Goal: Information Seeking & Learning: Learn about a topic

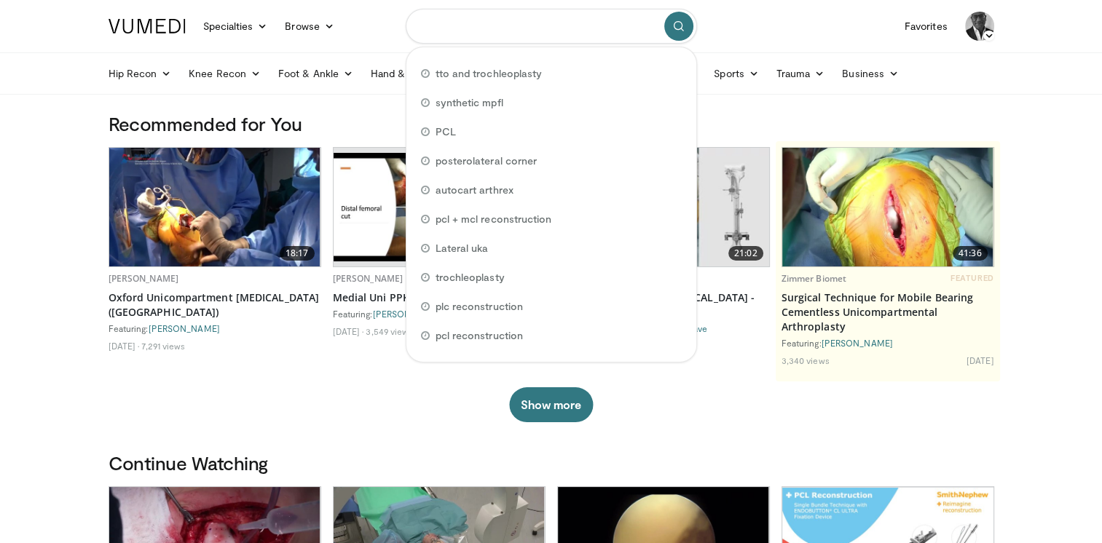
click at [448, 29] on input "Search topics, interventions" at bounding box center [551, 26] width 291 height 35
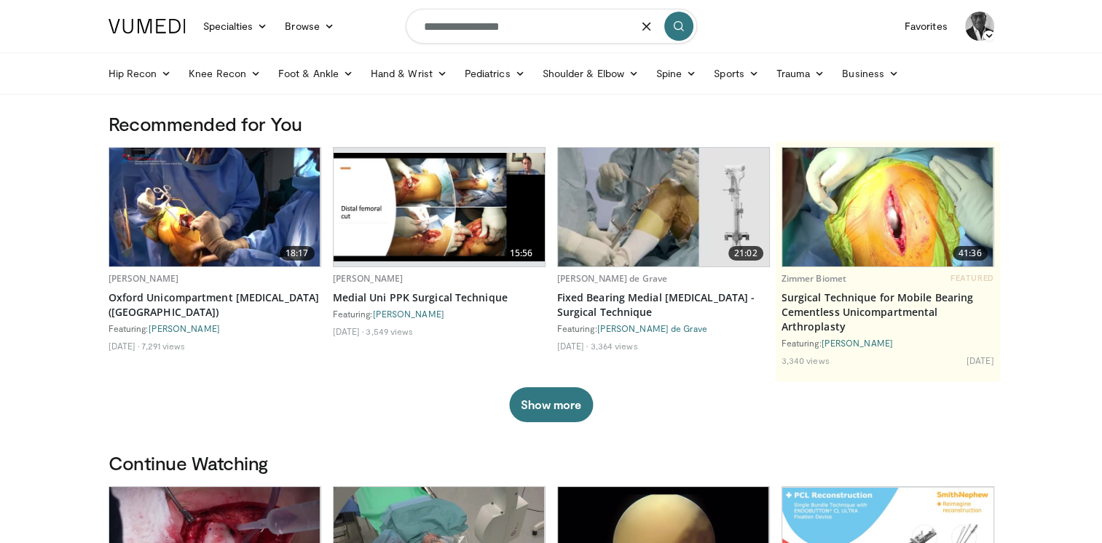
type input "**********"
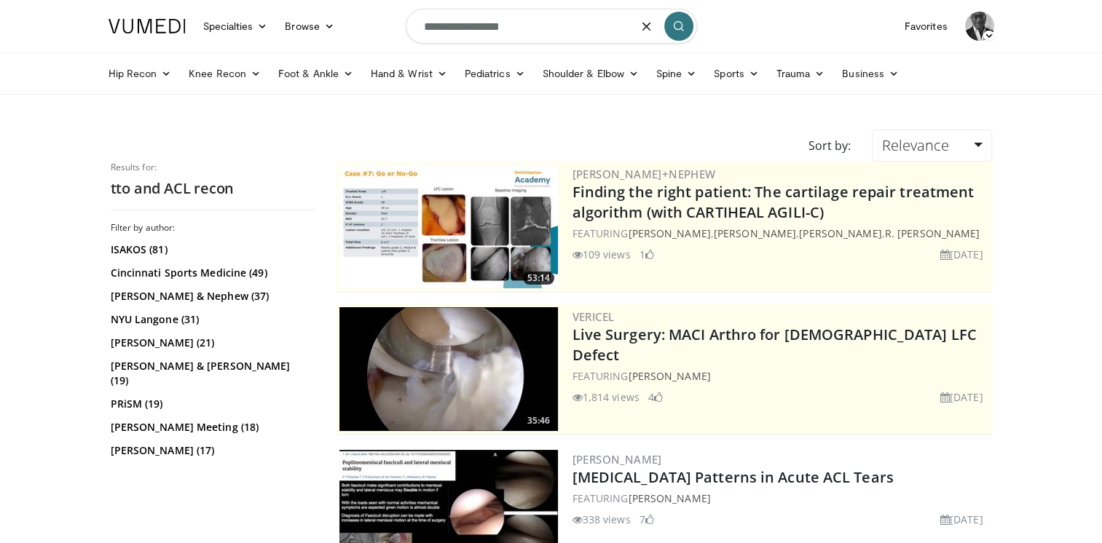
drag, startPoint x: 522, startPoint y: 28, endPoint x: 466, endPoint y: 25, distance: 55.4
click at [466, 25] on input "**********" at bounding box center [551, 26] width 291 height 35
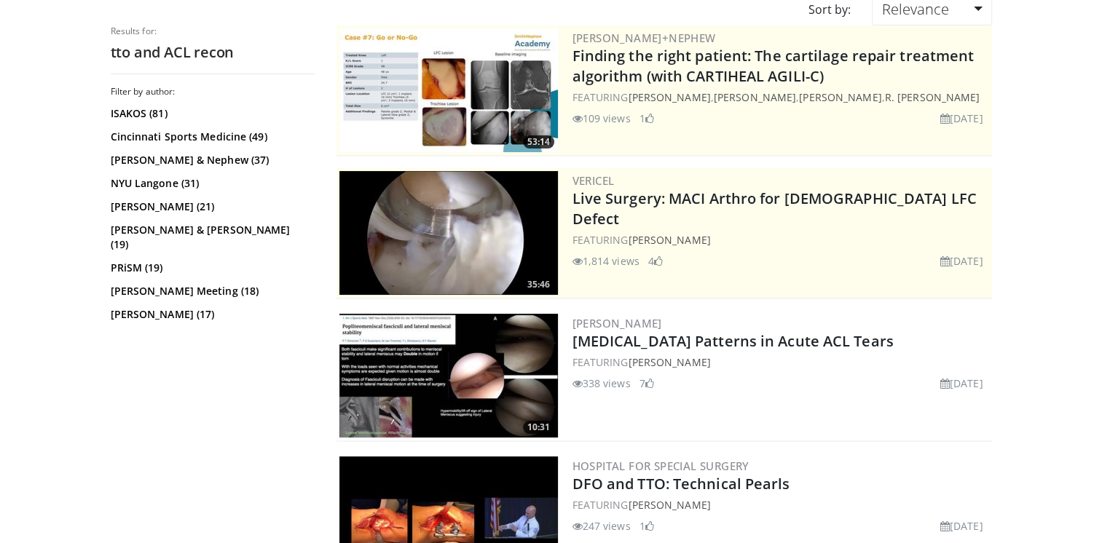
scroll to position [146, 0]
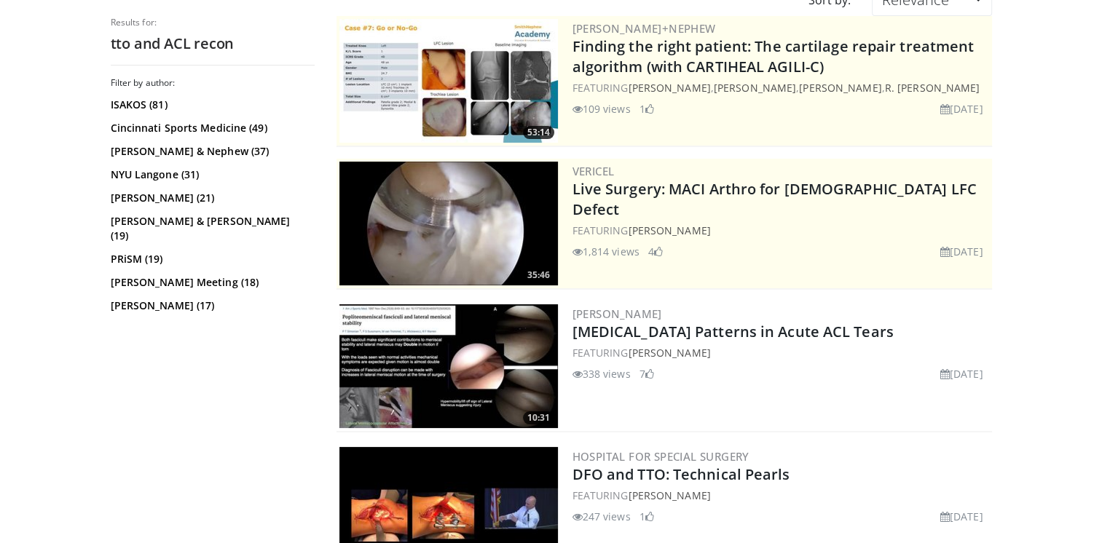
type input "**********"
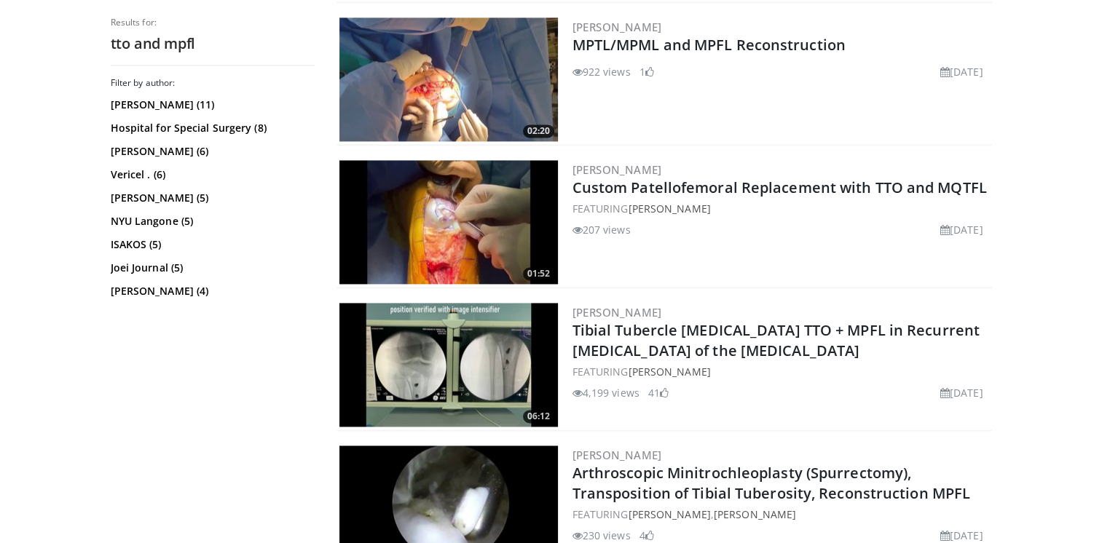
scroll to position [2185, 0]
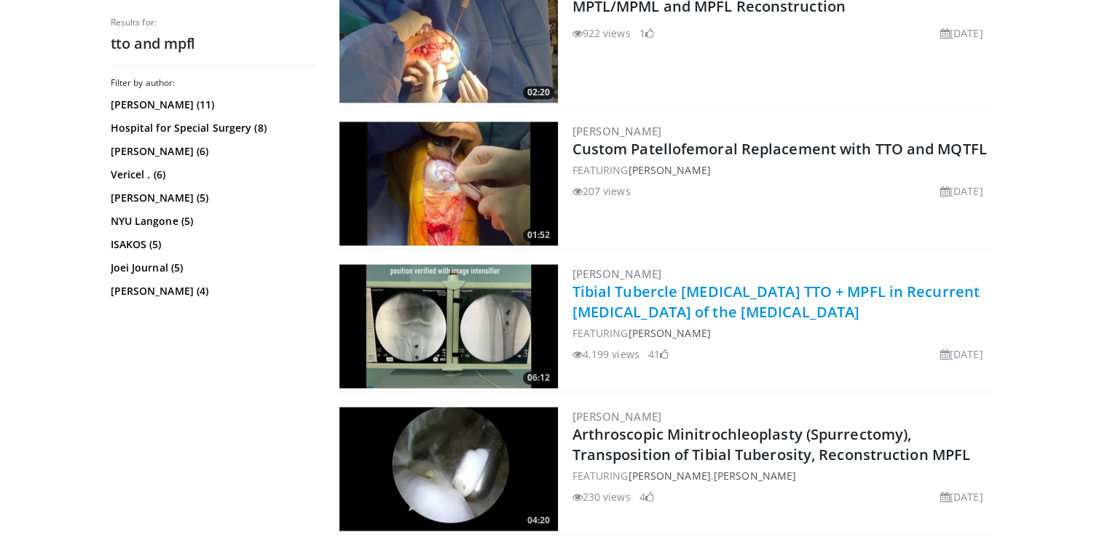
click at [680, 288] on link "Tibial Tubercle Osteotomy TTO + MPFL in Recurrent Dislocation of the Patella" at bounding box center [776, 302] width 407 height 40
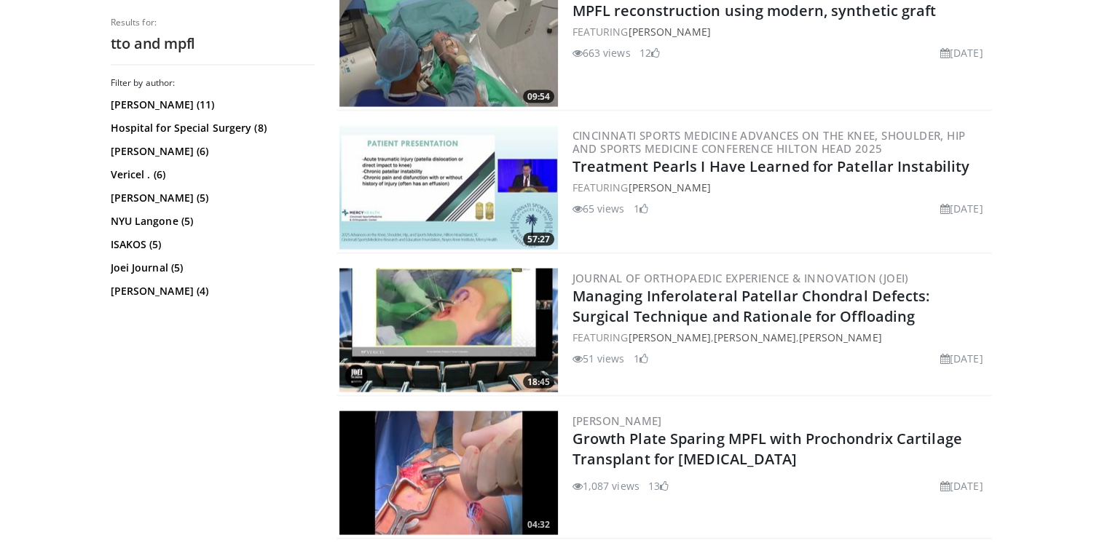
scroll to position [2904, 0]
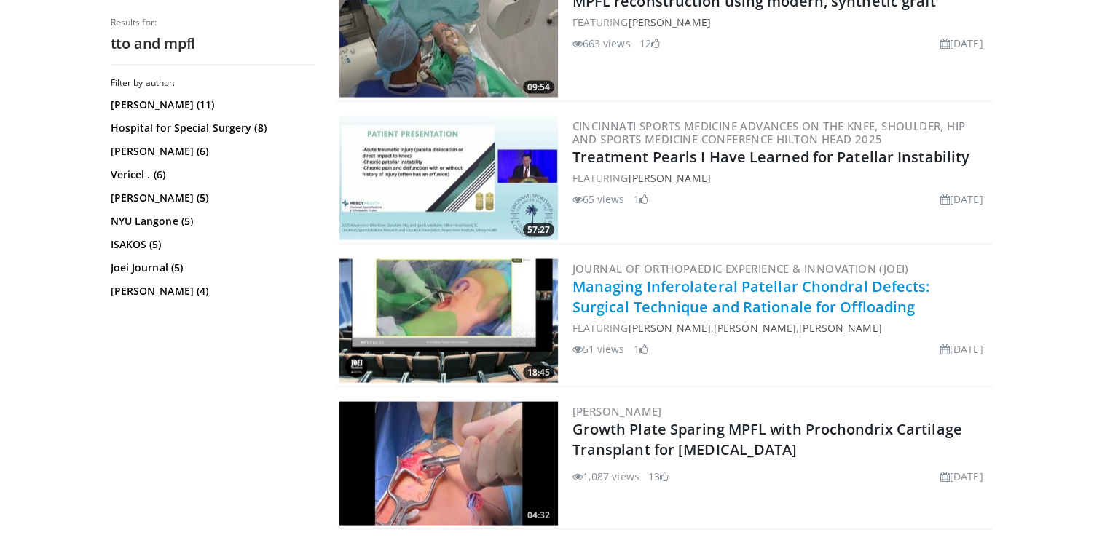
click at [829, 277] on link "Managing Inferolateral Patellar Chondral Defects: Surgical Technique and Ration…" at bounding box center [752, 297] width 358 height 40
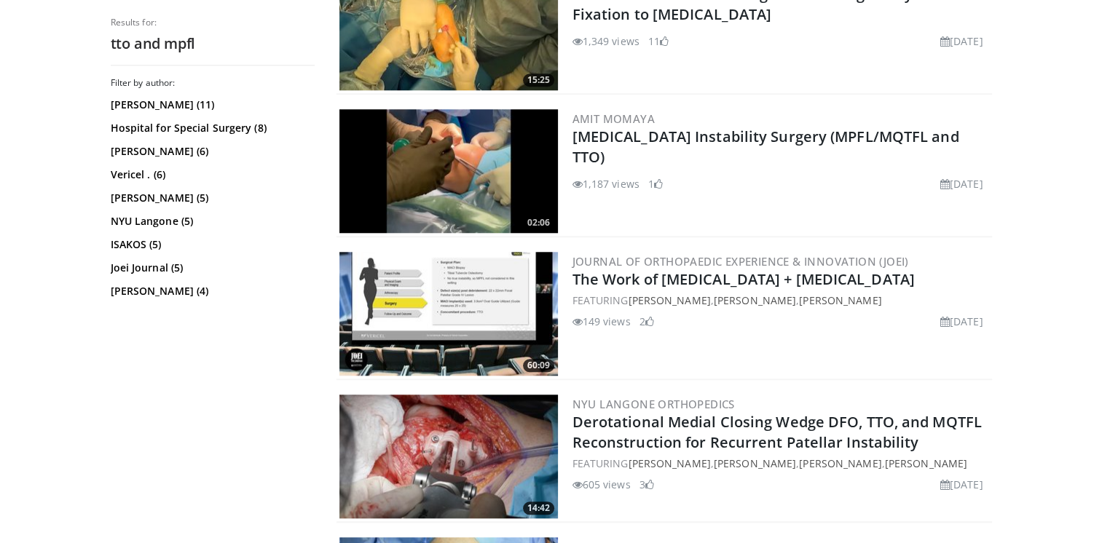
scroll to position [1317, 0]
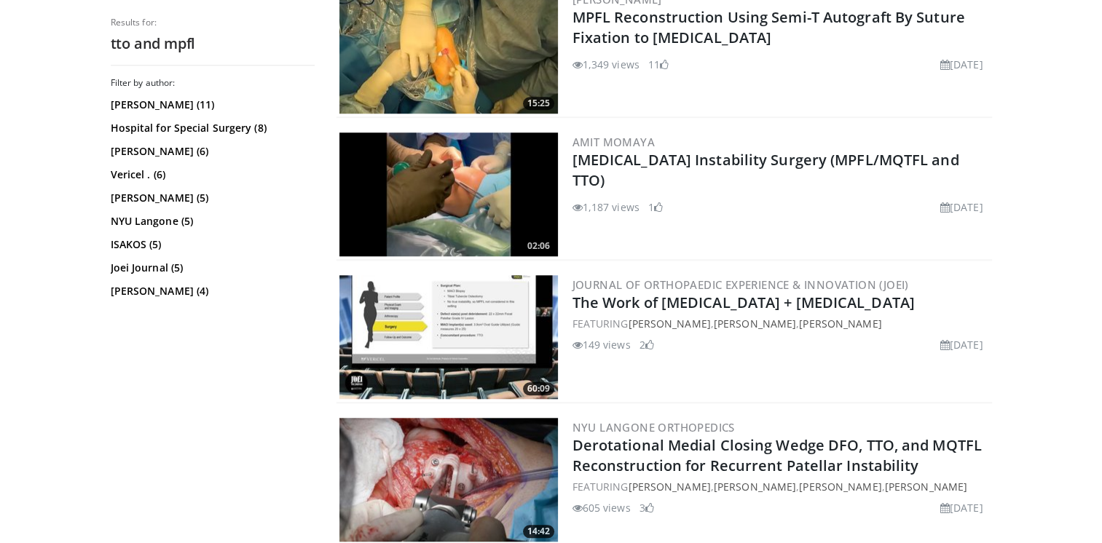
click at [449, 170] on img at bounding box center [448, 195] width 219 height 124
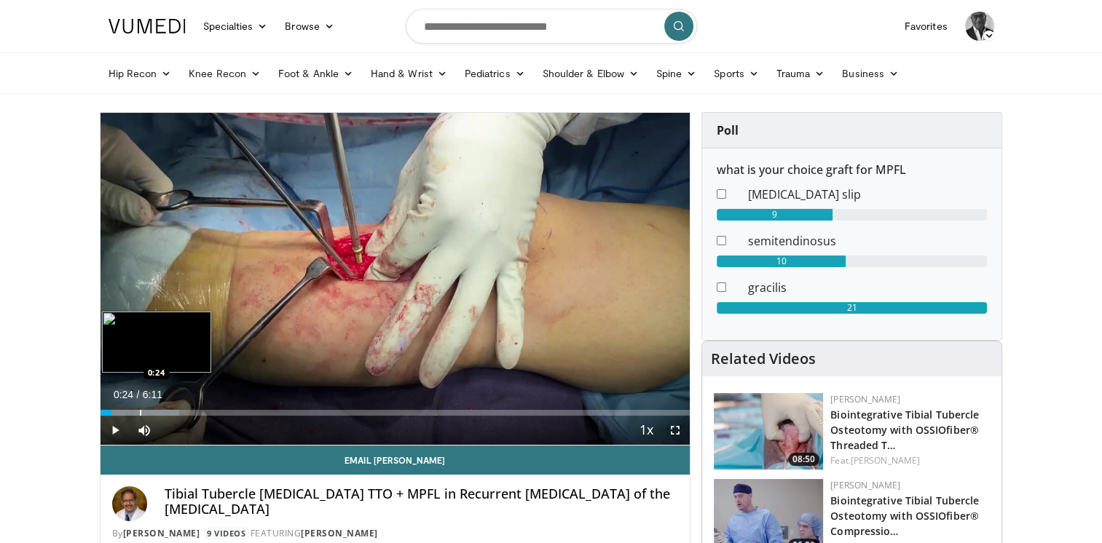
click at [140, 415] on div "Progress Bar" at bounding box center [140, 413] width 1 height 6
click at [115, 414] on div "0:09" at bounding box center [122, 413] width 43 height 6
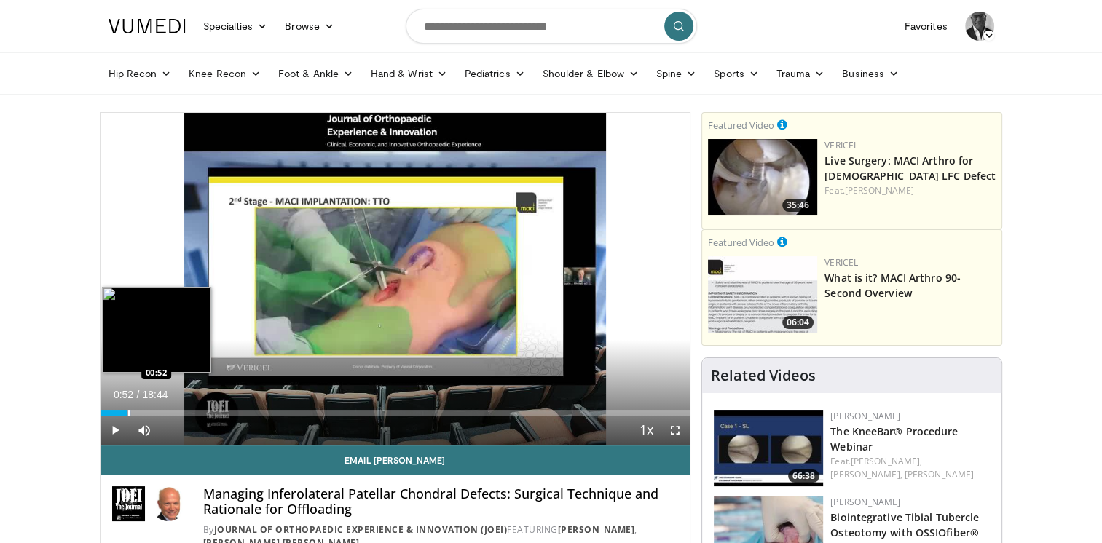
click at [128, 412] on div "Progress Bar" at bounding box center [128, 413] width 1 height 6
click at [155, 412] on div "Progress Bar" at bounding box center [155, 413] width 1 height 6
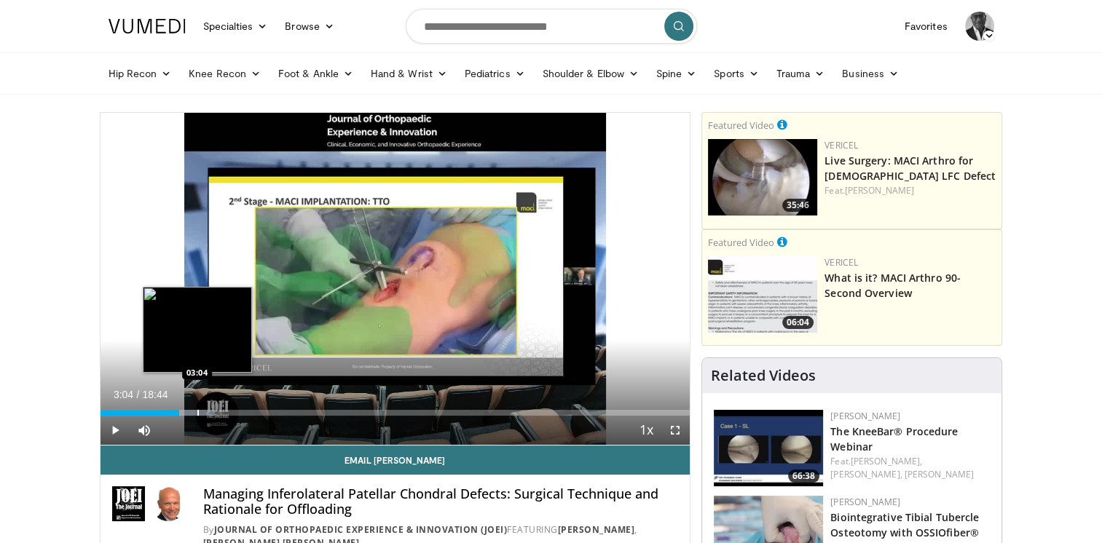
click at [197, 414] on div "Progress Bar" at bounding box center [197, 413] width 1 height 6
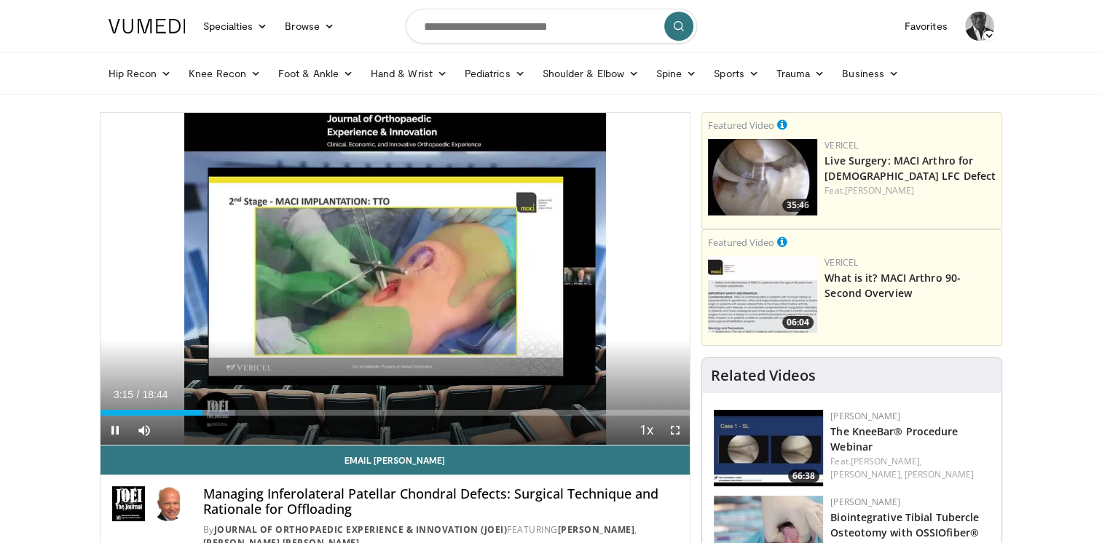
drag, startPoint x: 197, startPoint y: 414, endPoint x: 221, endPoint y: 416, distance: 24.9
click at [221, 416] on video-js "**********" at bounding box center [396, 279] width 590 height 333
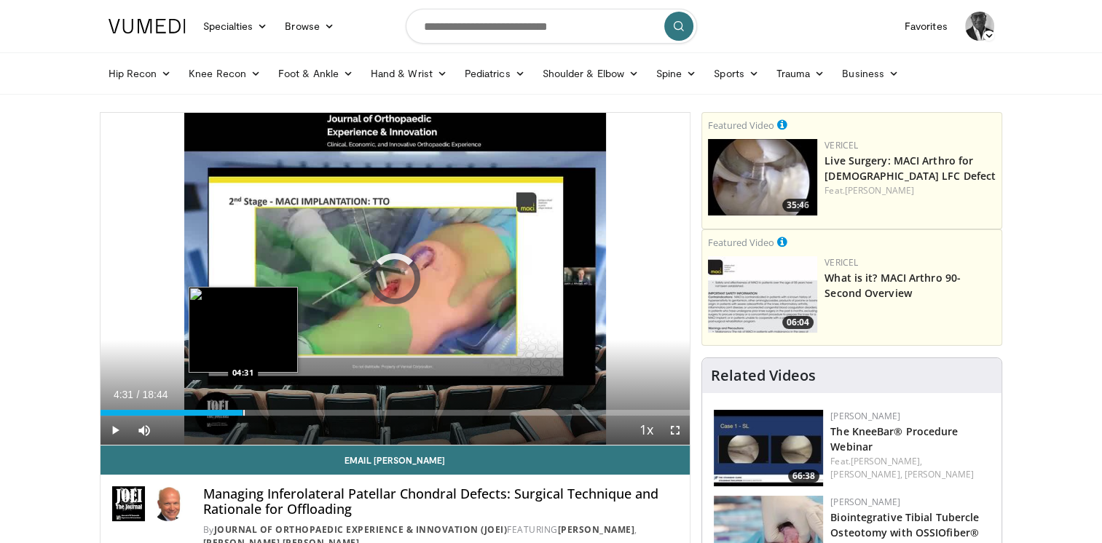
click at [243, 415] on div "Progress Bar" at bounding box center [243, 413] width 1 height 6
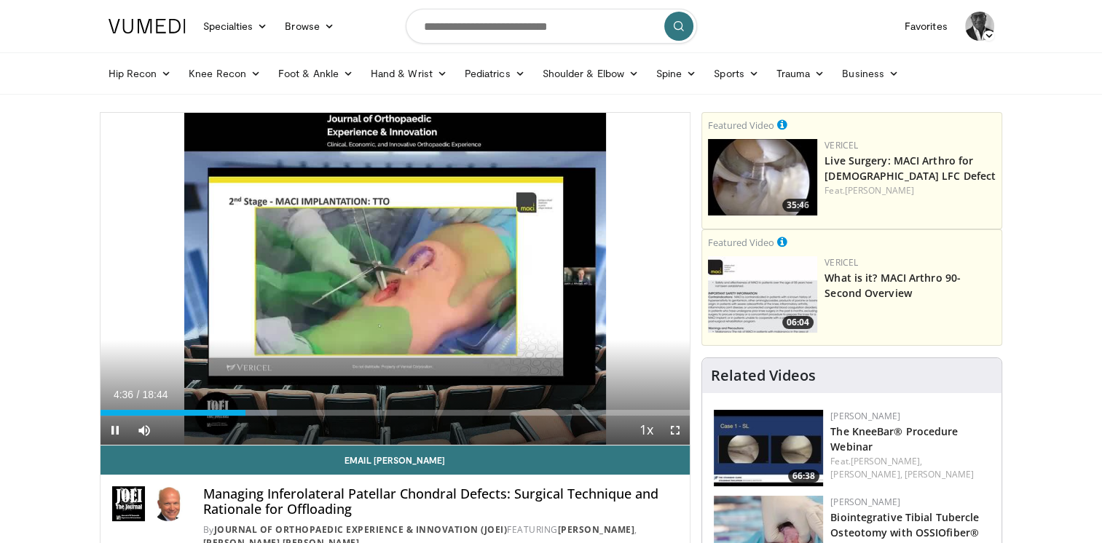
click at [272, 416] on div "Current Time 4:36 / Duration 18:44 Pause Skip Backward Skip Forward Mute Loaded…" at bounding box center [396, 430] width 590 height 29
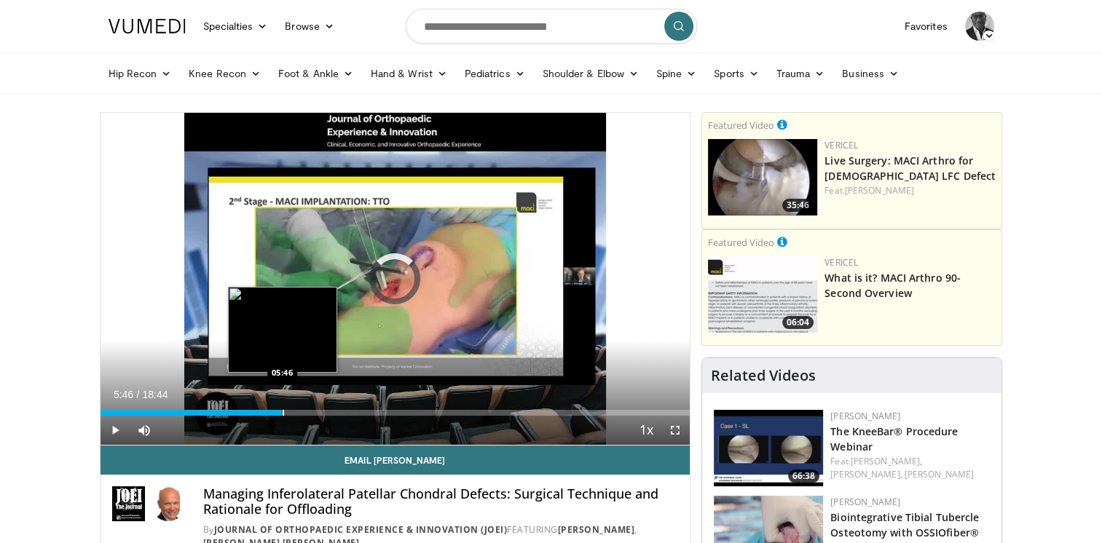
click at [283, 414] on div "Progress Bar" at bounding box center [283, 413] width 1 height 6
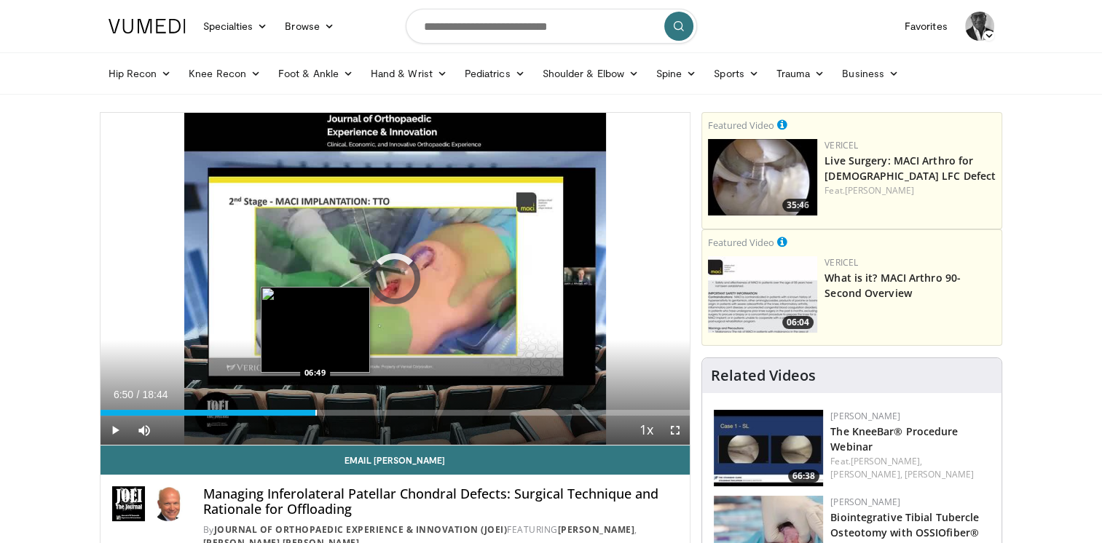
click at [315, 413] on div "Progress Bar" at bounding box center [315, 413] width 1 height 6
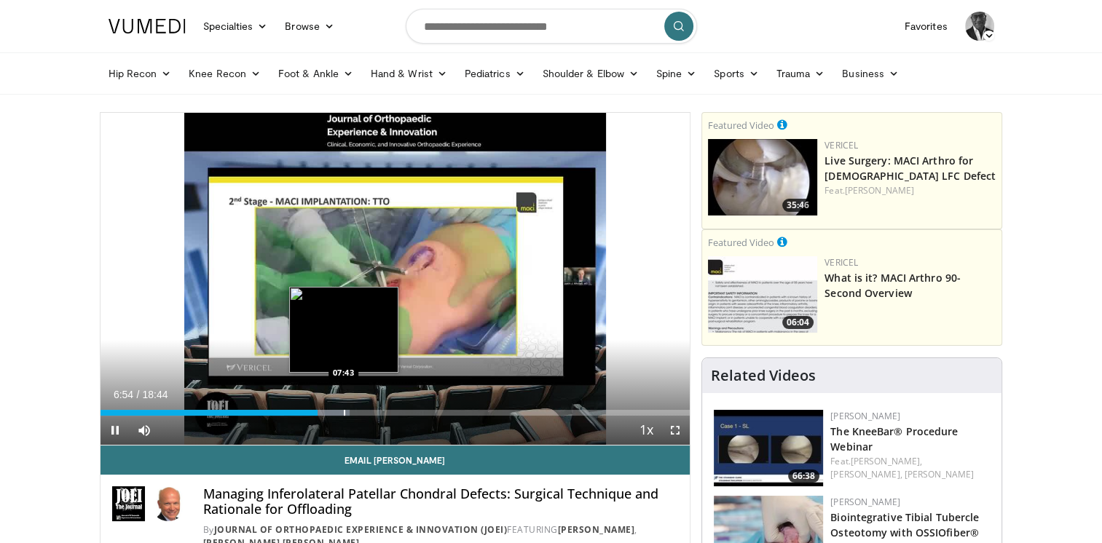
click at [344, 412] on div "Progress Bar" at bounding box center [344, 413] width 1 height 6
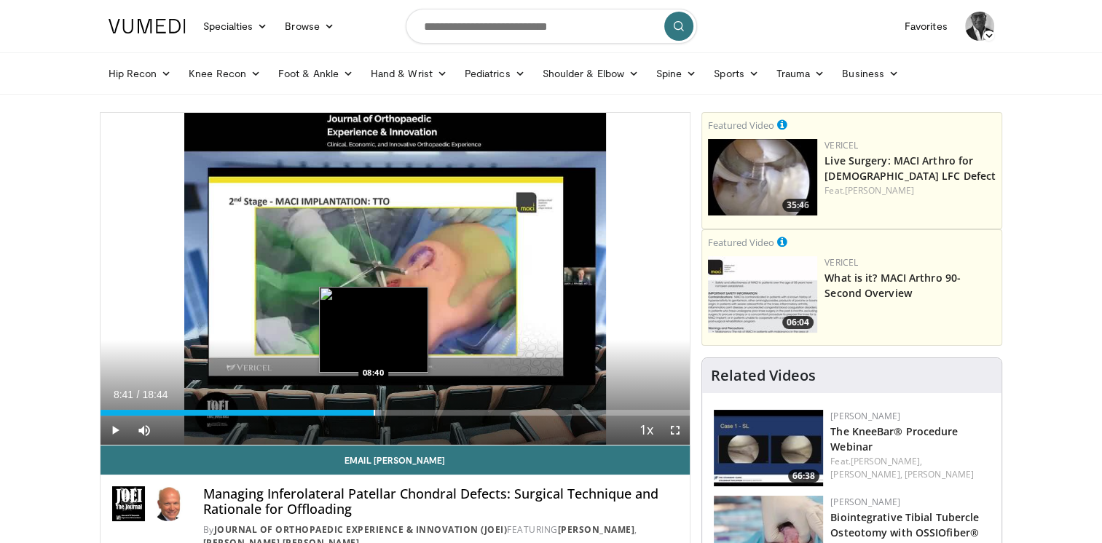
click at [374, 415] on div "Progress Bar" at bounding box center [374, 413] width 1 height 6
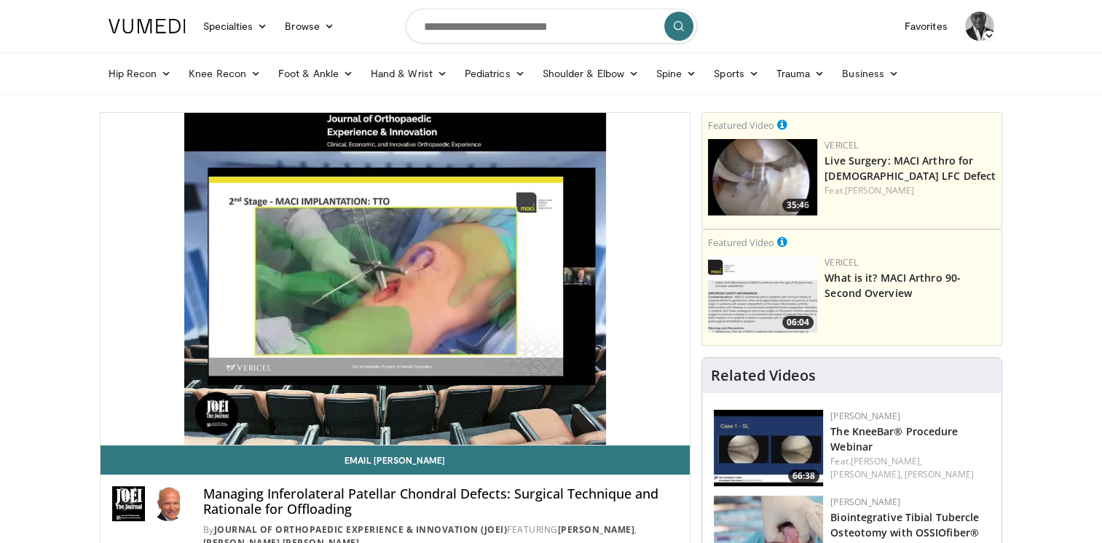
click at [400, 412] on video-js "**********" at bounding box center [396, 279] width 590 height 333
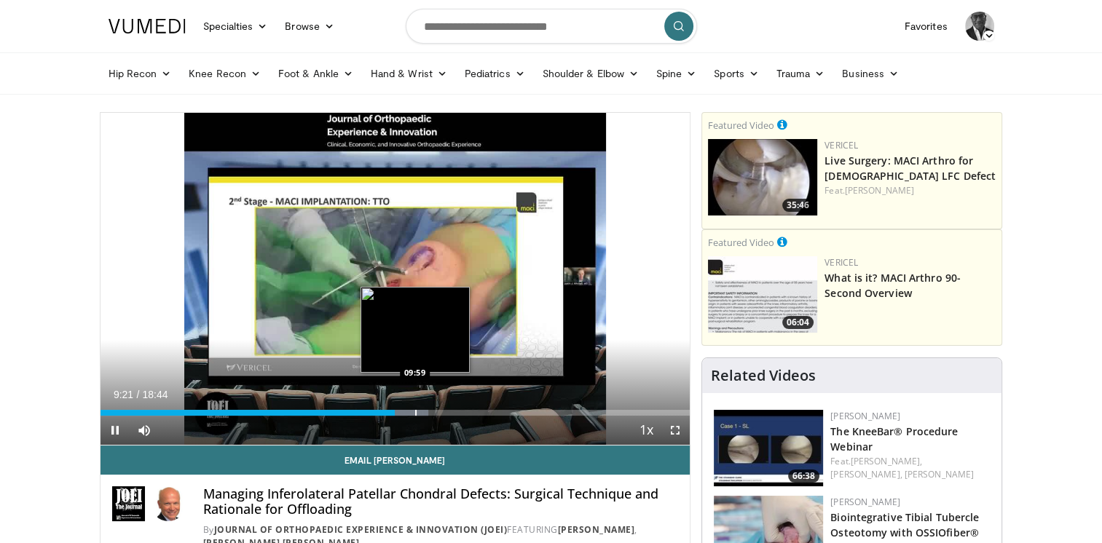
click at [415, 414] on div "Progress Bar" at bounding box center [415, 413] width 1 height 6
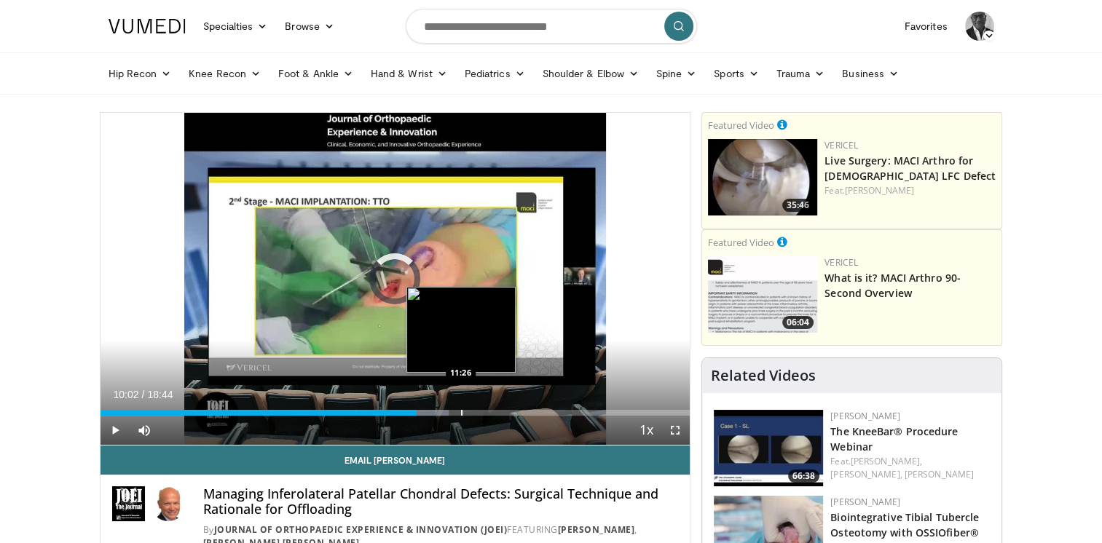
click at [461, 410] on div "Progress Bar" at bounding box center [461, 413] width 1 height 6
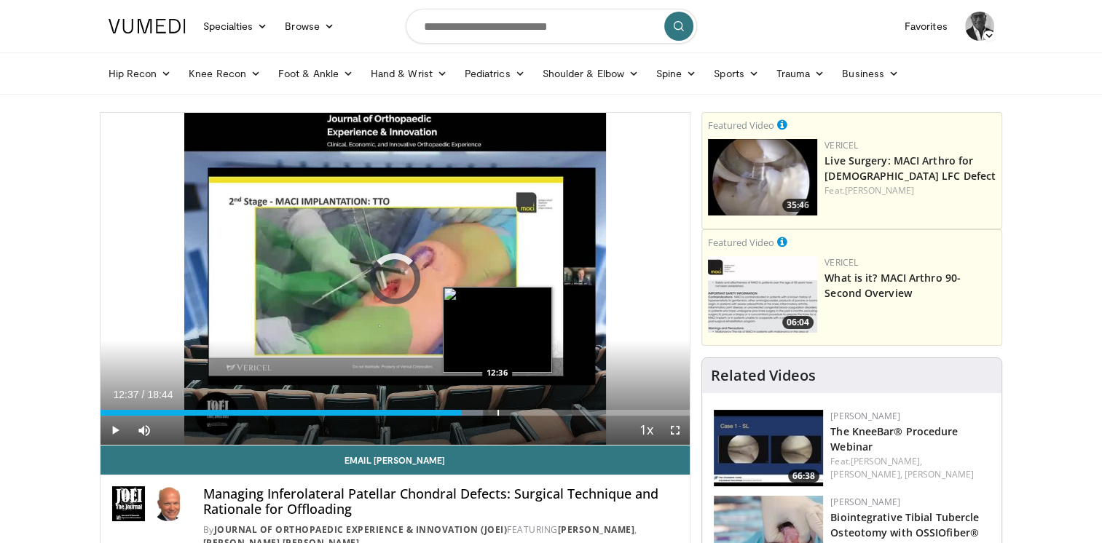
click at [498, 406] on div "Loaded : 64.94% 11:29 12:36" at bounding box center [396, 409] width 590 height 14
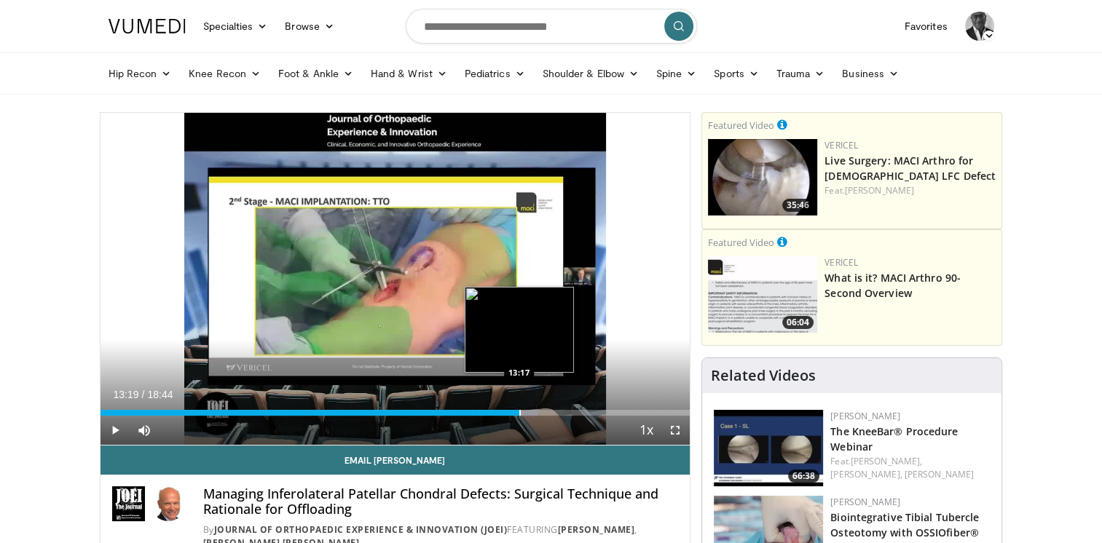
click at [519, 410] on div "Progress Bar" at bounding box center [519, 413] width 1 height 6
click at [551, 410] on div "Progress Bar" at bounding box center [551, 413] width 1 height 6
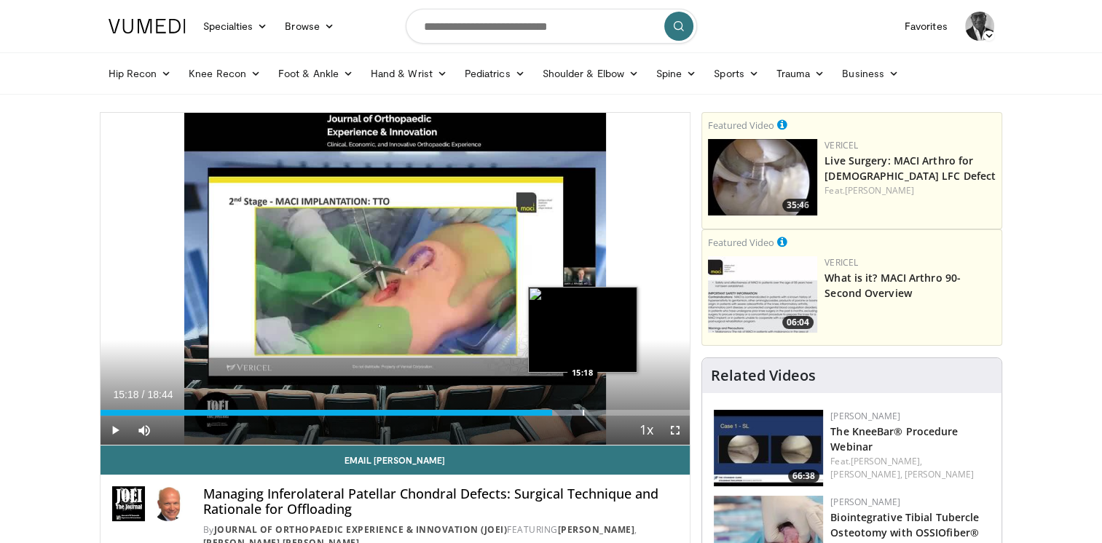
click at [583, 411] on div "Progress Bar" at bounding box center [583, 413] width 1 height 6
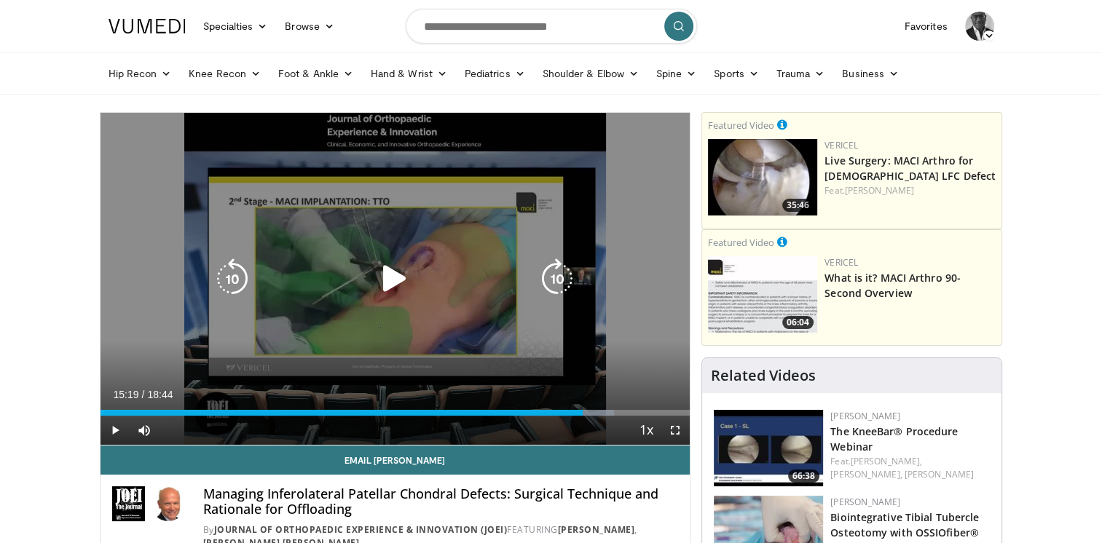
click at [602, 412] on div "Progress Bar" at bounding box center [590, 413] width 47 height 6
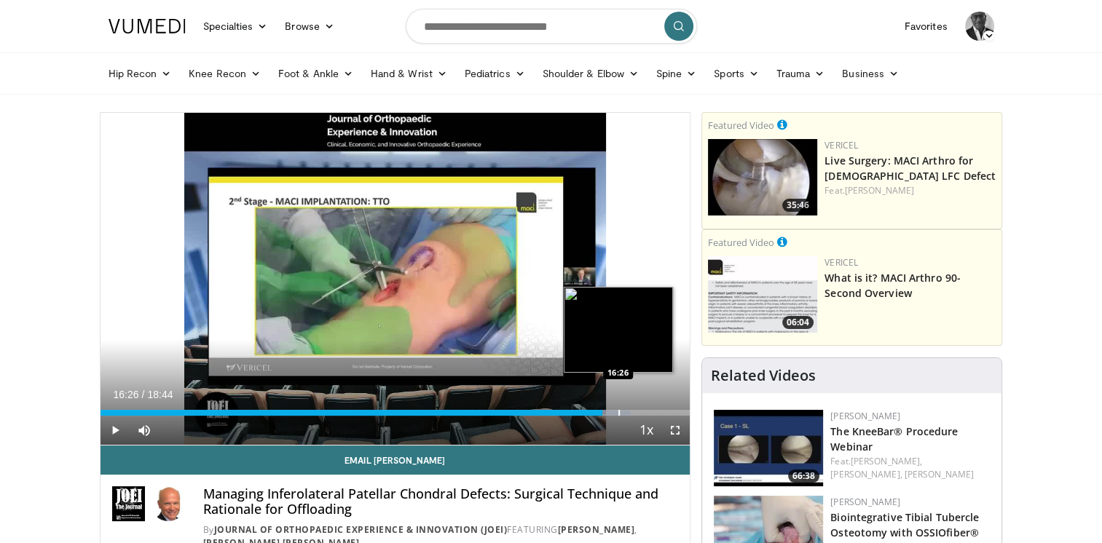
click at [618, 410] on div "Progress Bar" at bounding box center [618, 413] width 1 height 6
click at [645, 410] on div "Progress Bar" at bounding box center [645, 413] width 1 height 6
click at [666, 412] on div "Progress Bar" at bounding box center [666, 413] width 1 height 6
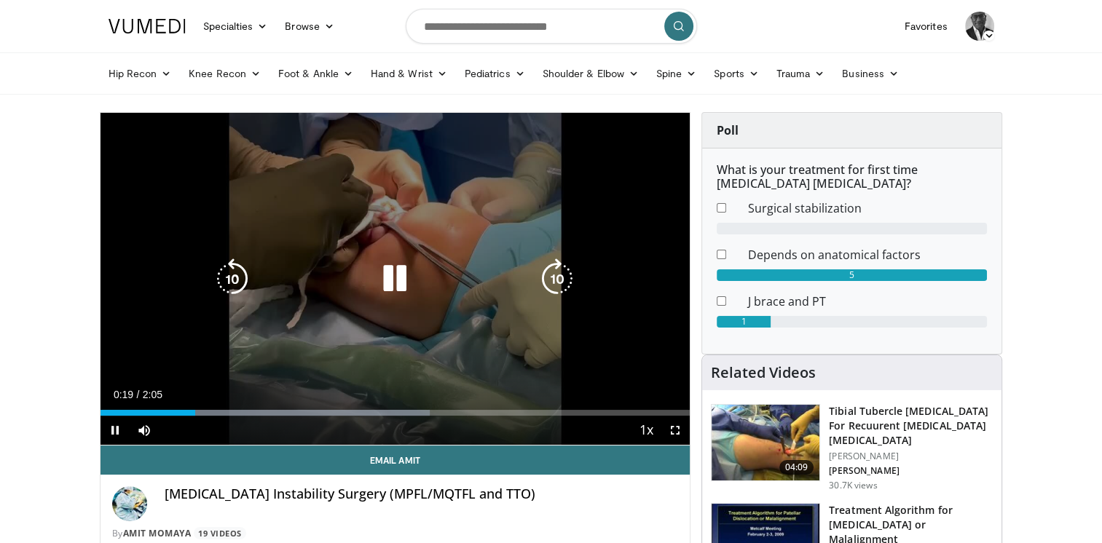
click at [399, 278] on icon "Video Player" at bounding box center [394, 279] width 41 height 41
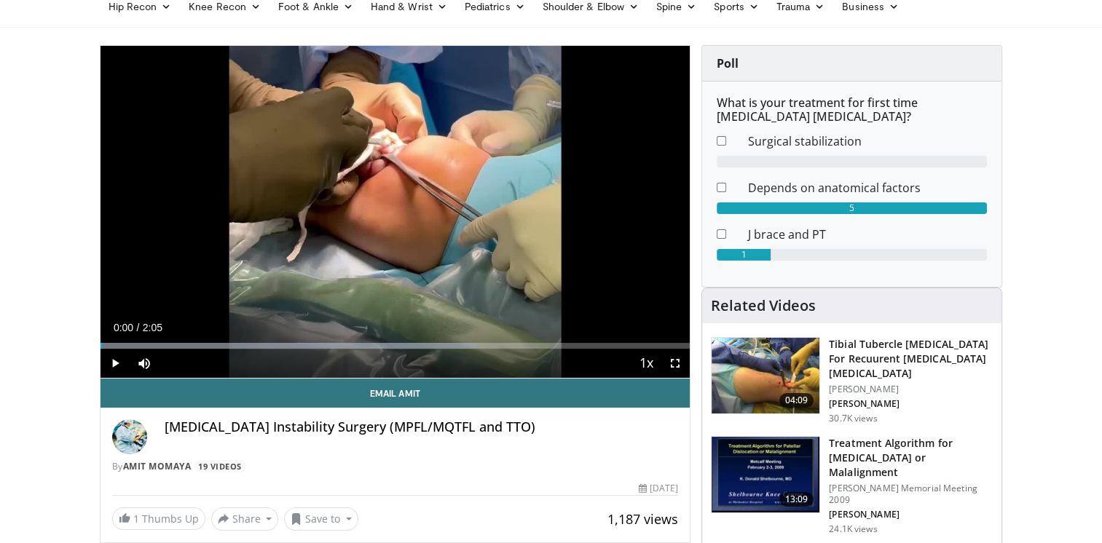
scroll to position [38, 0]
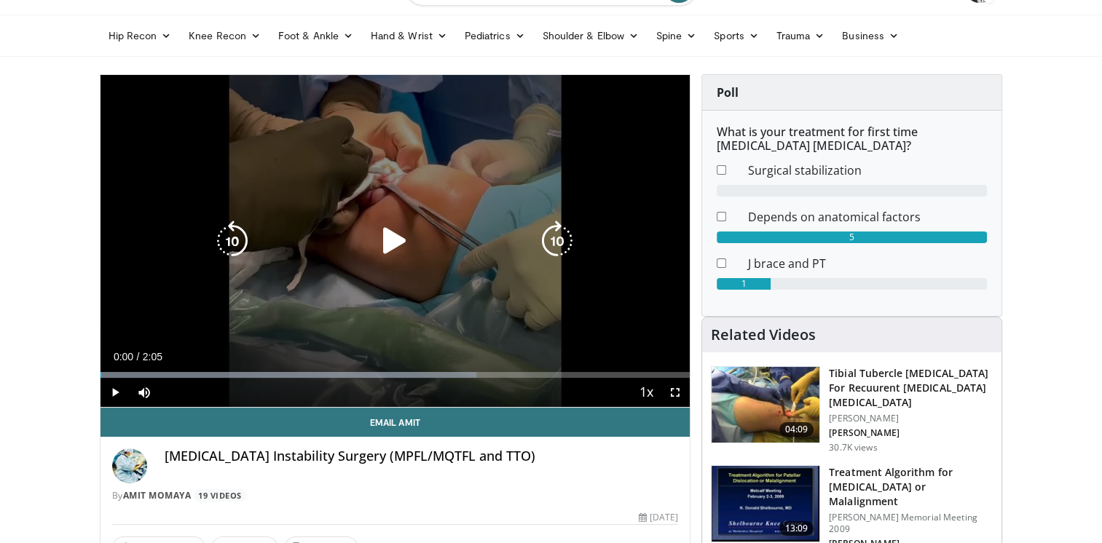
click at [393, 237] on icon "Video Player" at bounding box center [394, 241] width 41 height 41
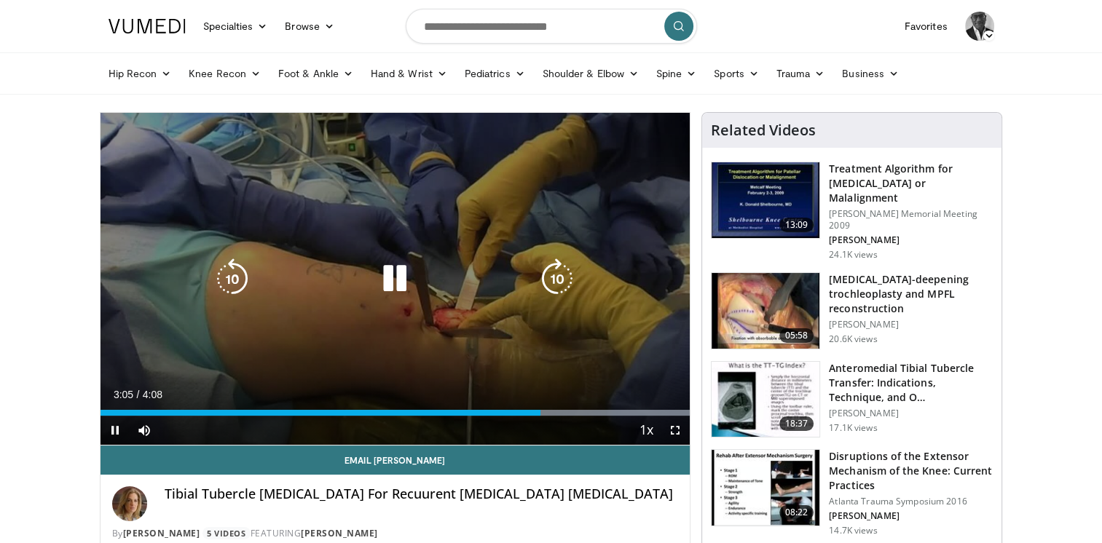
click at [399, 276] on icon "Video Player" at bounding box center [394, 279] width 41 height 41
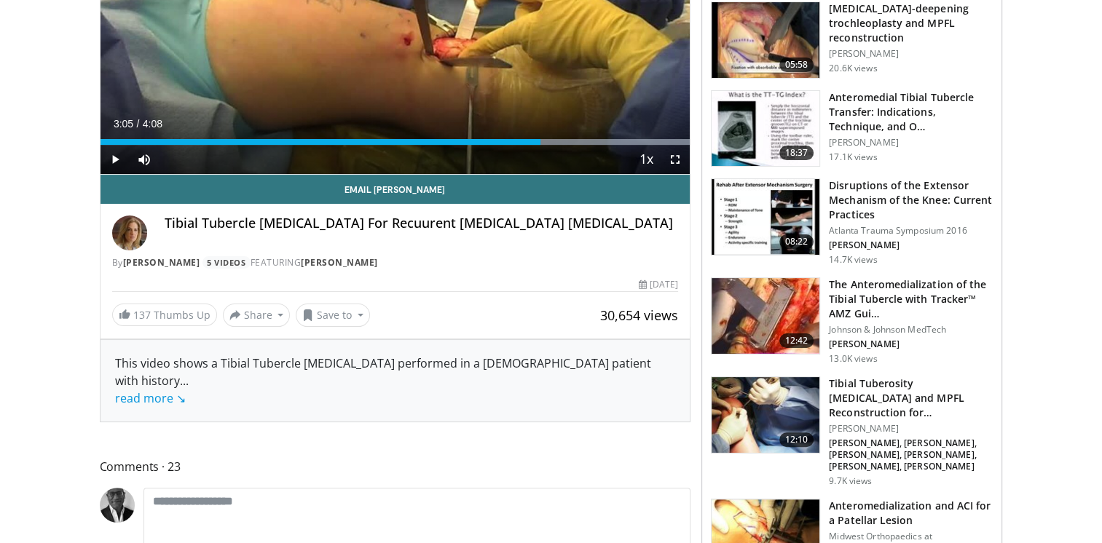
scroll to position [276, 0]
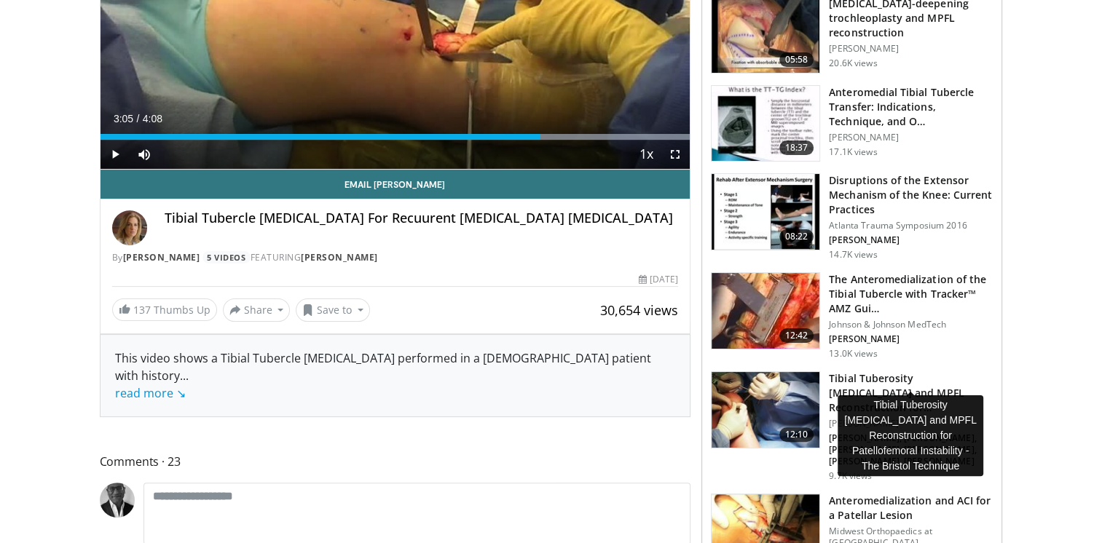
click at [907, 372] on h3 "Tibial Tuberosity [MEDICAL_DATA] and MPFL Reconstruction for Patellofemor…" at bounding box center [911, 394] width 164 height 44
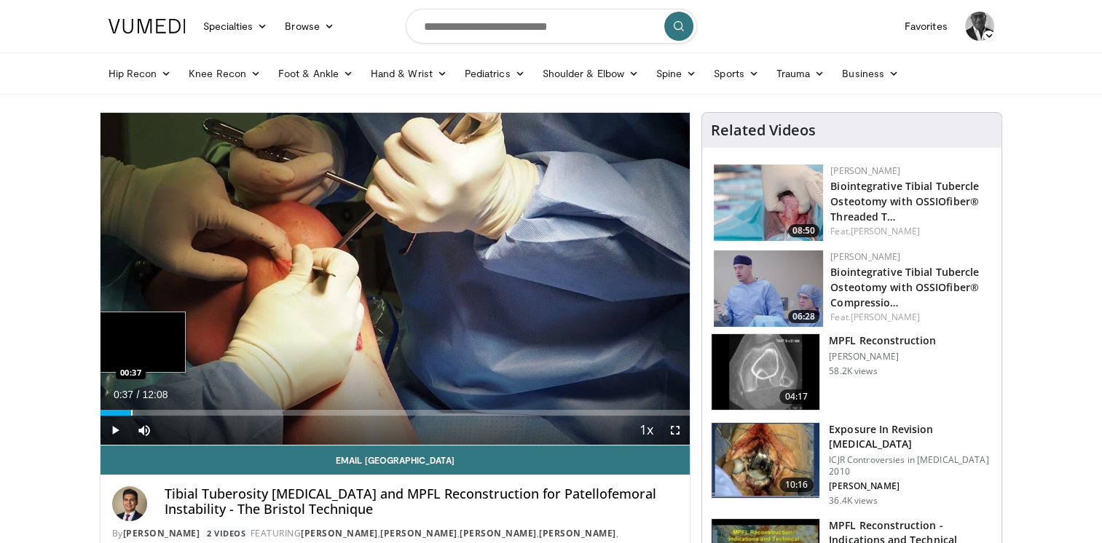
click at [131, 415] on div "Progress Bar" at bounding box center [131, 413] width 1 height 6
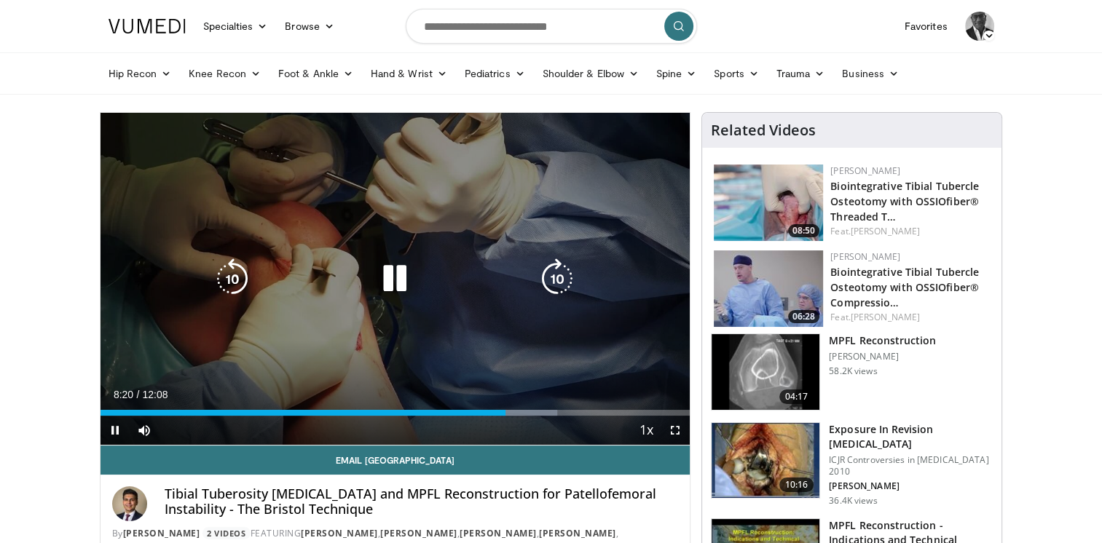
click at [397, 277] on icon "Video Player" at bounding box center [394, 279] width 41 height 41
